Goal: Information Seeking & Learning: Learn about a topic

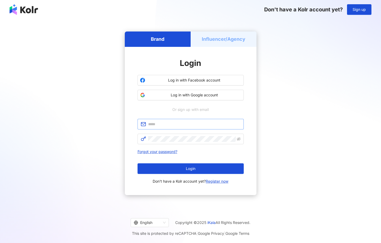
click at [199, 120] on span at bounding box center [190, 124] width 106 height 11
click at [207, 92] on button "Log in with Google account" at bounding box center [190, 95] width 106 height 11
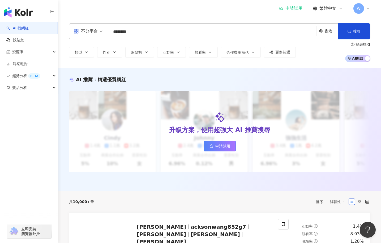
type input "********"
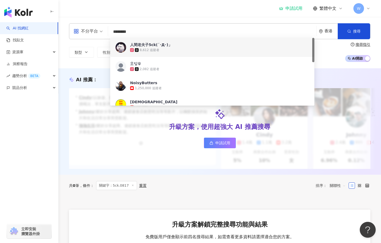
click at [185, 48] on div "8,612 追蹤者" at bounding box center [219, 49] width 179 height 5
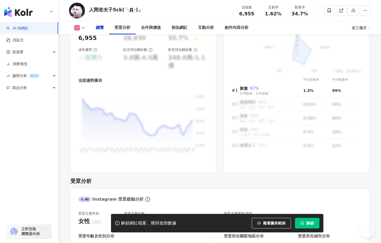
scroll to position [106, 0]
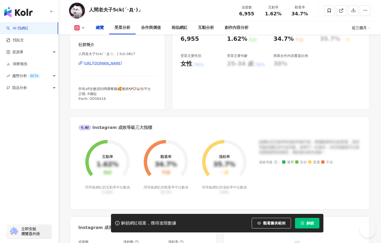
click at [37, 152] on div "AI 找網紅 找貼文 資源庫 洞察報告 趨勢分析 BETA 競品分析 立即安裝 瀏覽器外掛" at bounding box center [29, 132] width 58 height 221
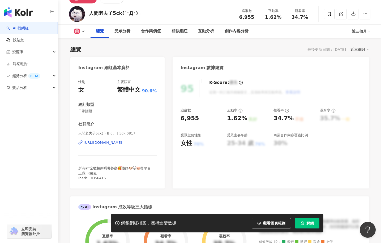
paste input "******"
type input "******"
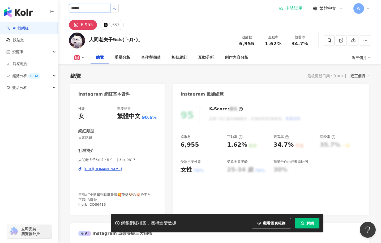
scroll to position [0, 0]
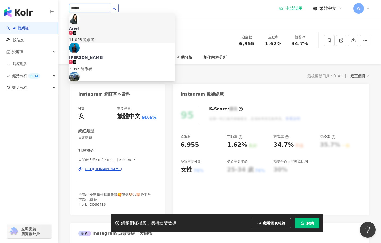
click at [125, 30] on div "Ariel 11,093 追蹤者" at bounding box center [122, 28] width 106 height 29
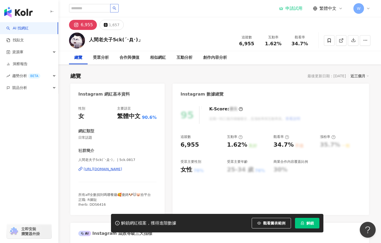
click at [24, 164] on div "AI 找網紅 找貼文 資源庫 洞察報告 趨勢分析 BETA 競品分析 立即安裝 瀏覽器外掛" at bounding box center [29, 132] width 58 height 221
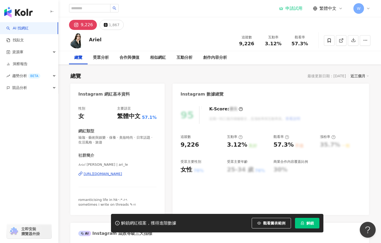
click at [298, 43] on span "57.3%" at bounding box center [299, 43] width 16 height 5
copy span "57.3%"
click at [274, 44] on span "3.12%" at bounding box center [273, 43] width 16 height 5
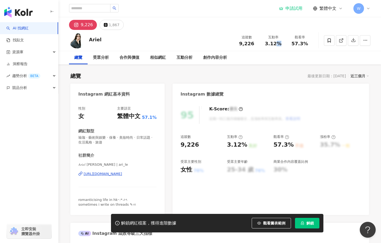
click at [274, 44] on span "3.12%" at bounding box center [273, 43] width 16 height 5
copy span "3.12%"
